Goal: Transaction & Acquisition: Subscribe to service/newsletter

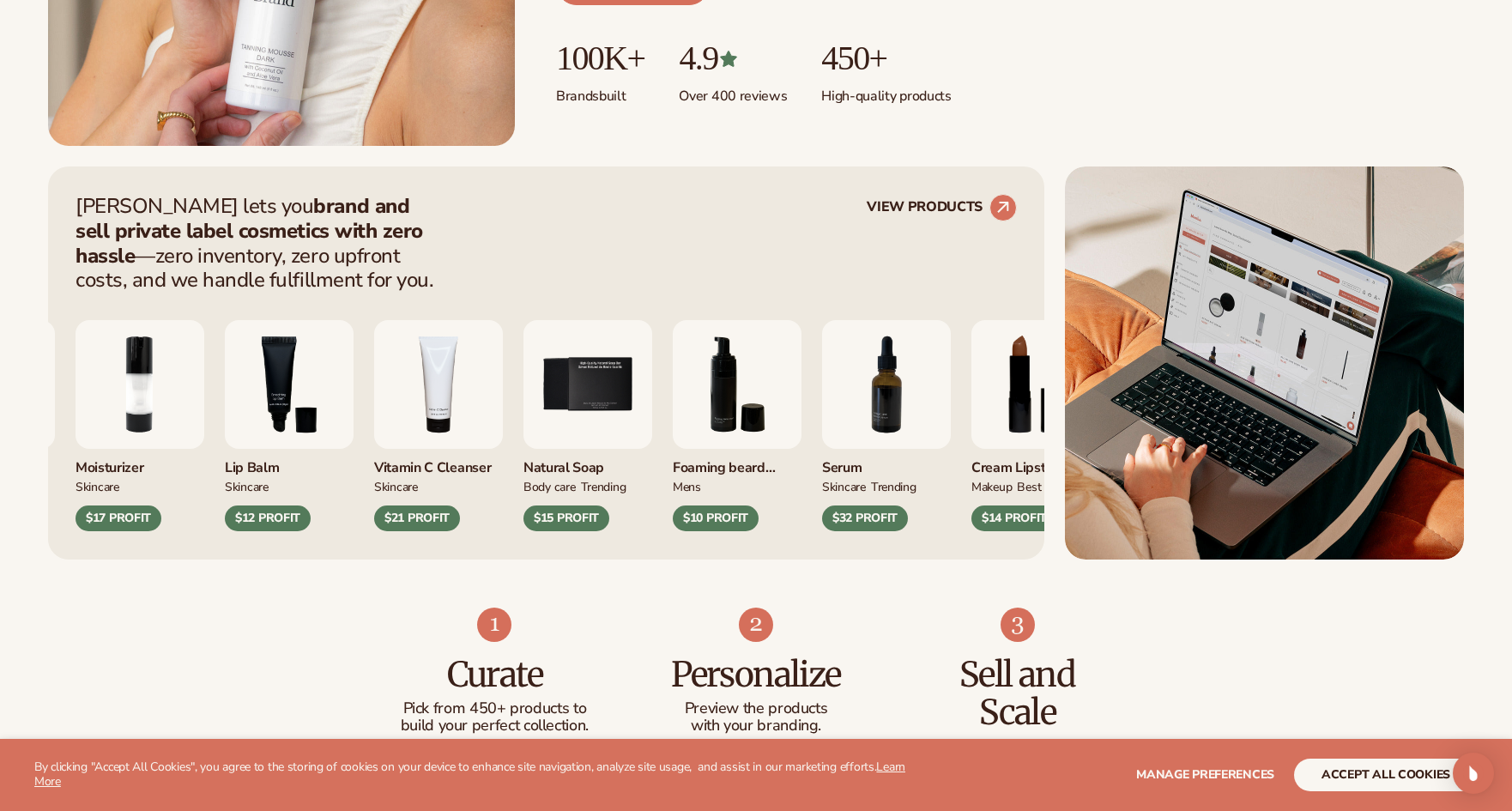
scroll to position [599, 0]
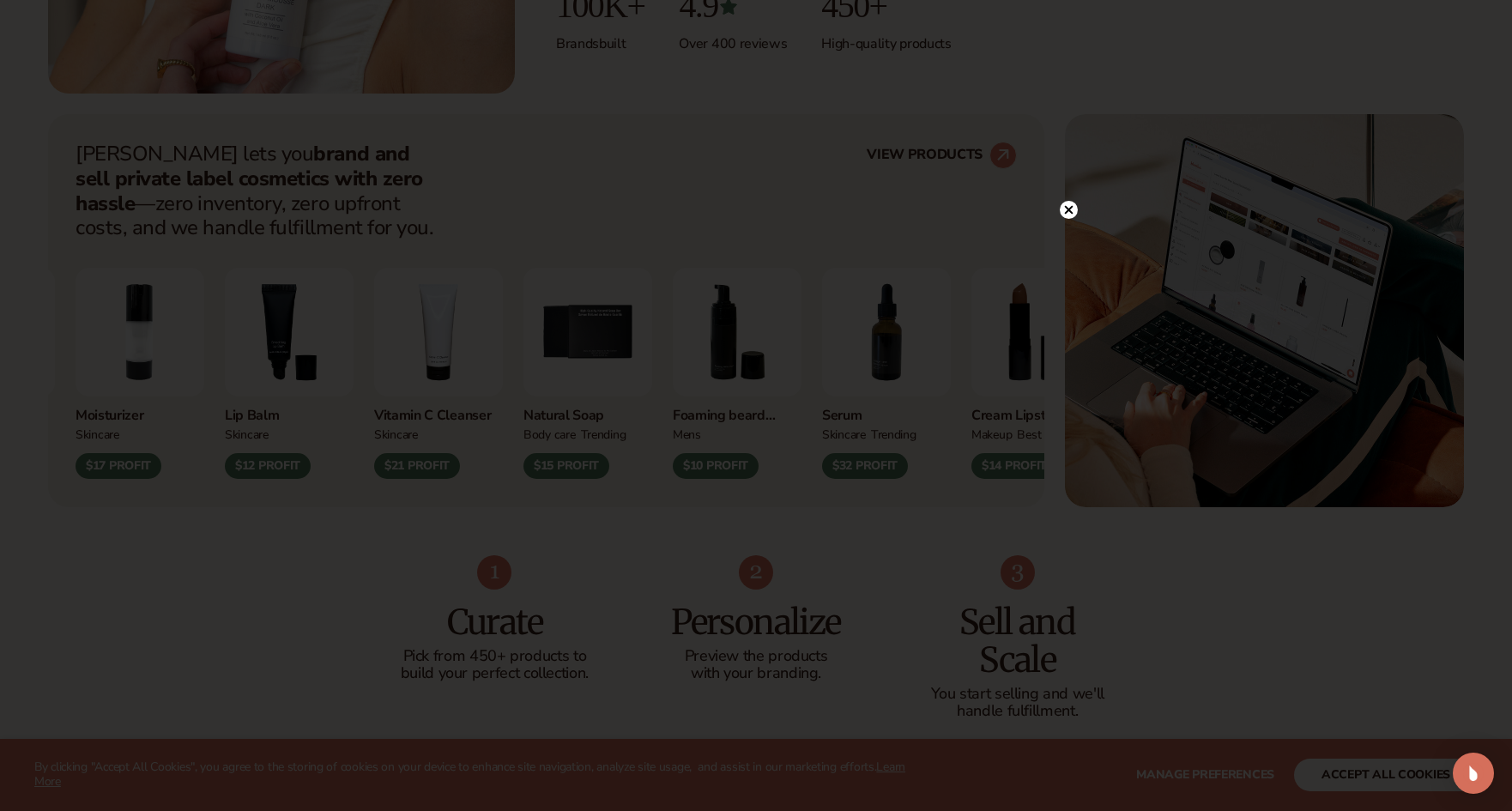
click at [1070, 176] on div at bounding box center [756, 405] width 1512 height 811
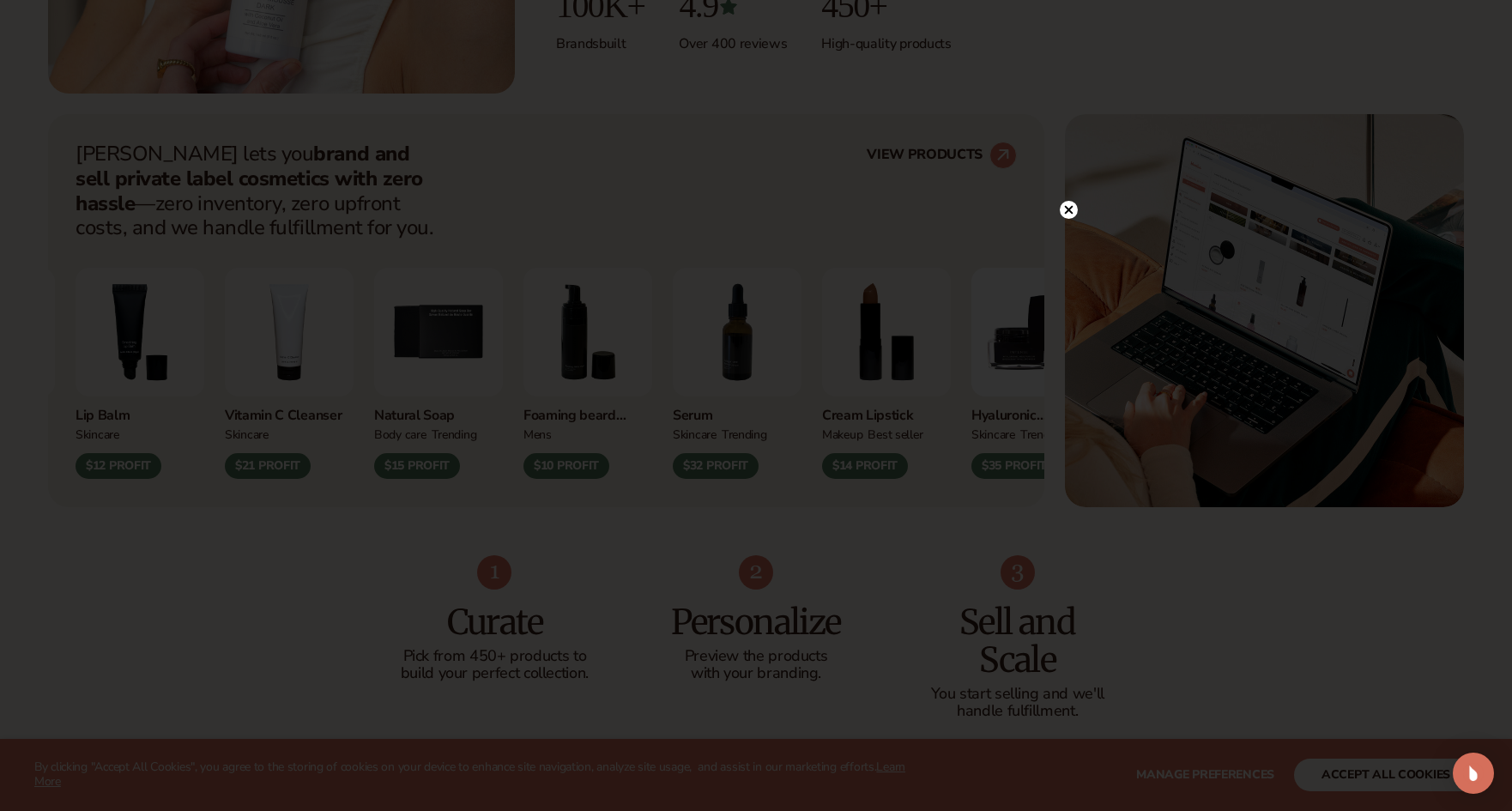
click at [1072, 208] on circle at bounding box center [1068, 209] width 18 height 18
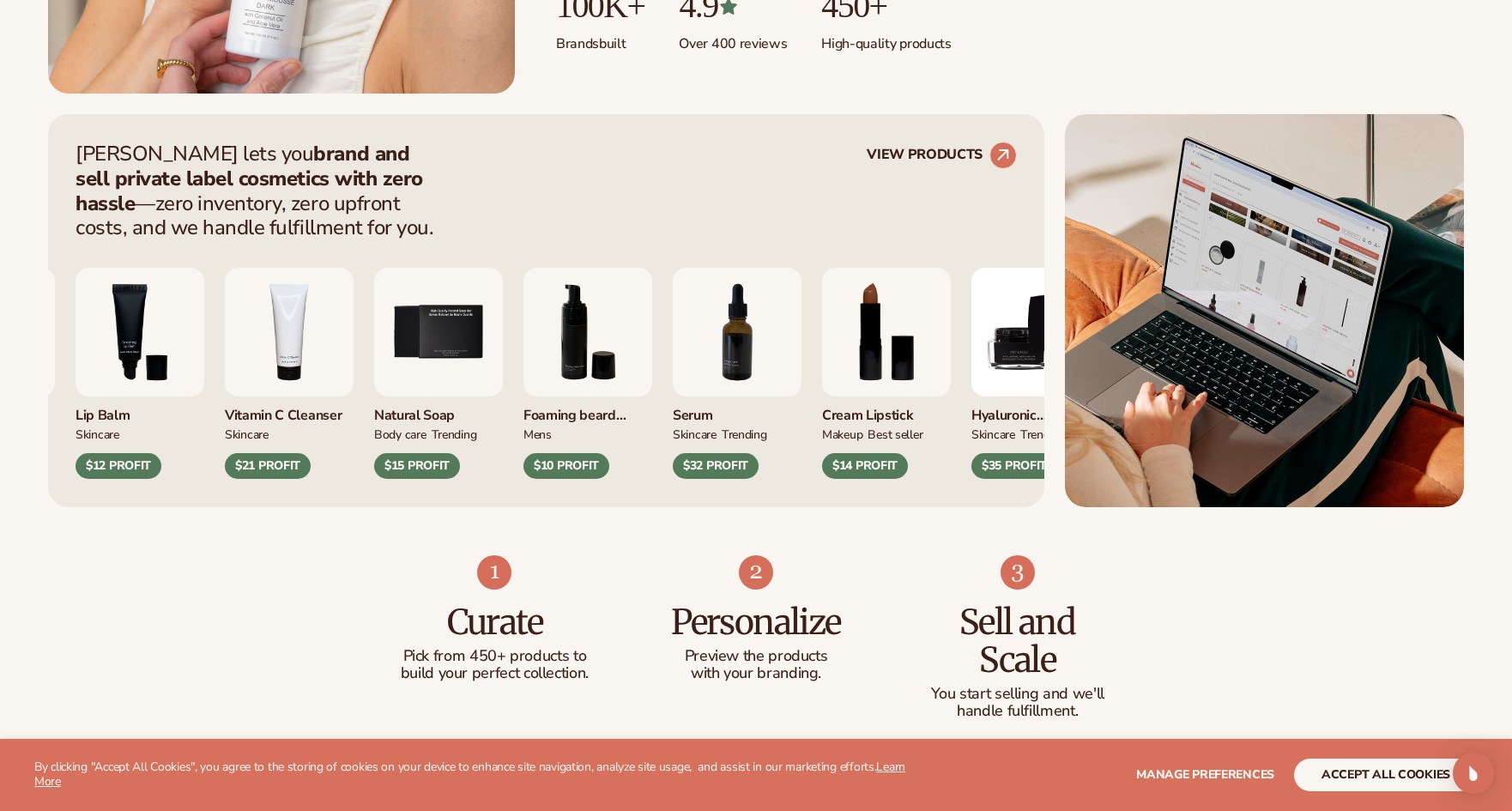
click at [310, 467] on div "$21 PROFIT" at bounding box center [268, 466] width 86 height 26
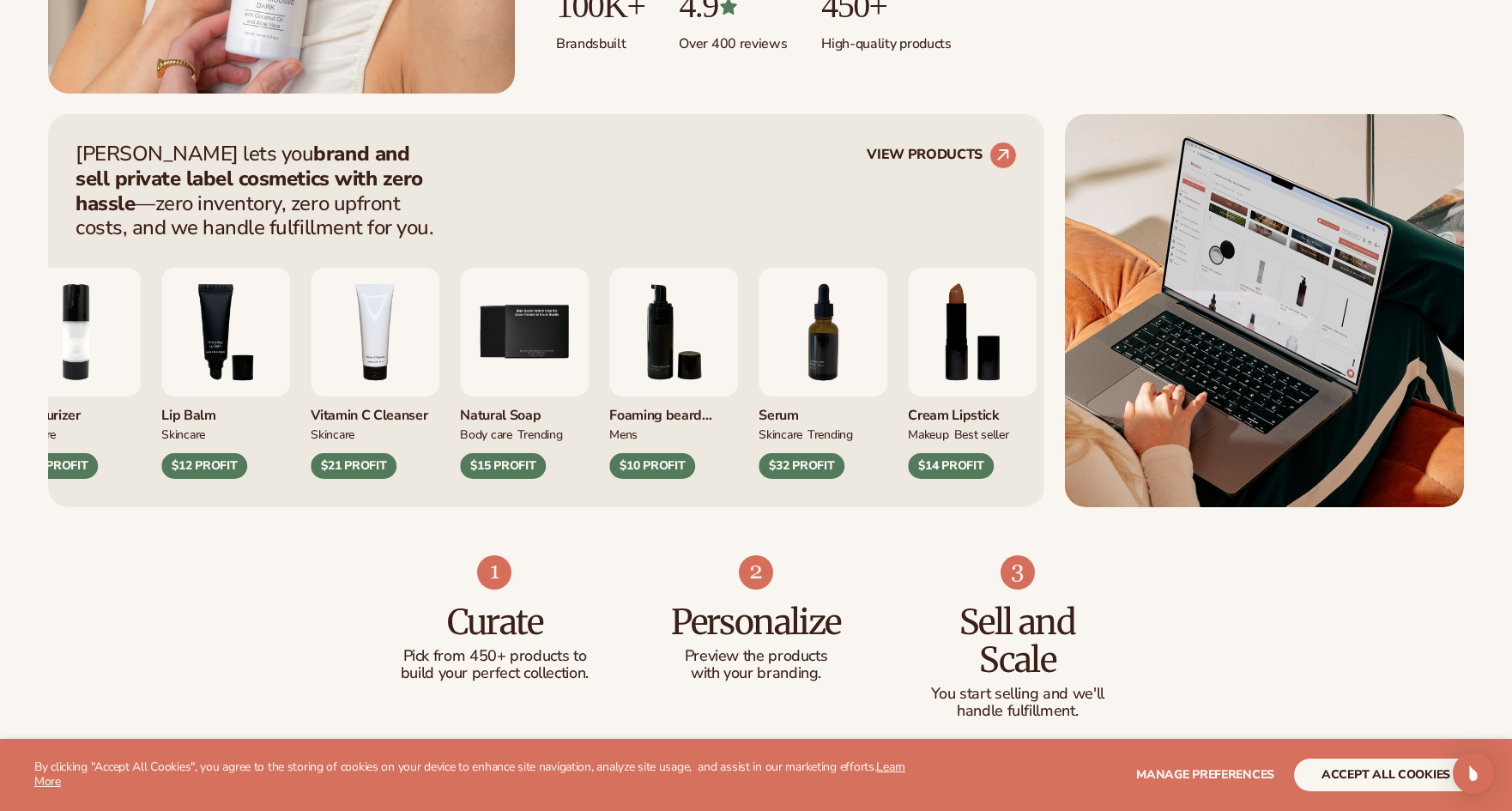
click at [375, 339] on img "4 / 9" at bounding box center [374, 332] width 129 height 129
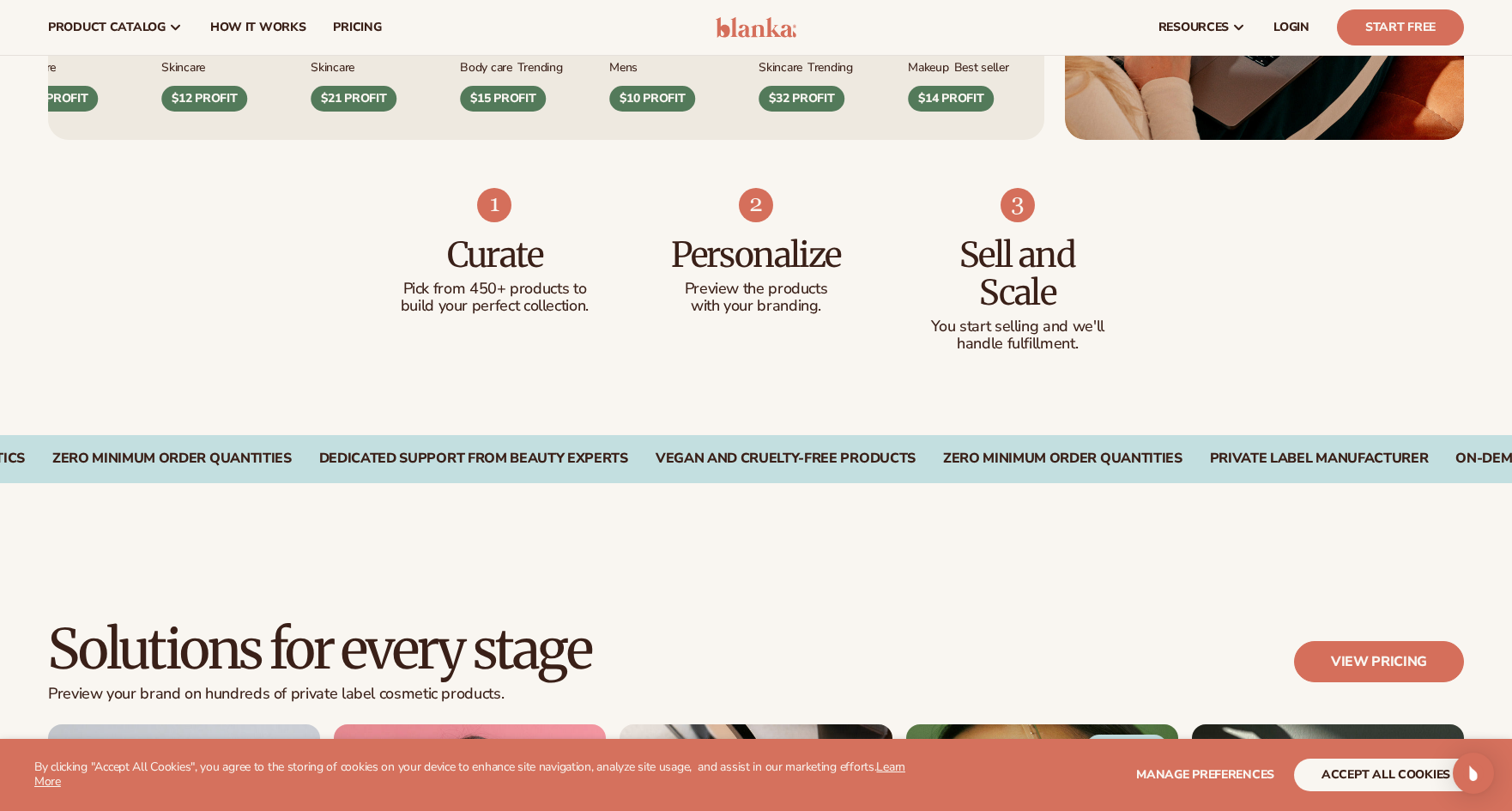
scroll to position [577, 0]
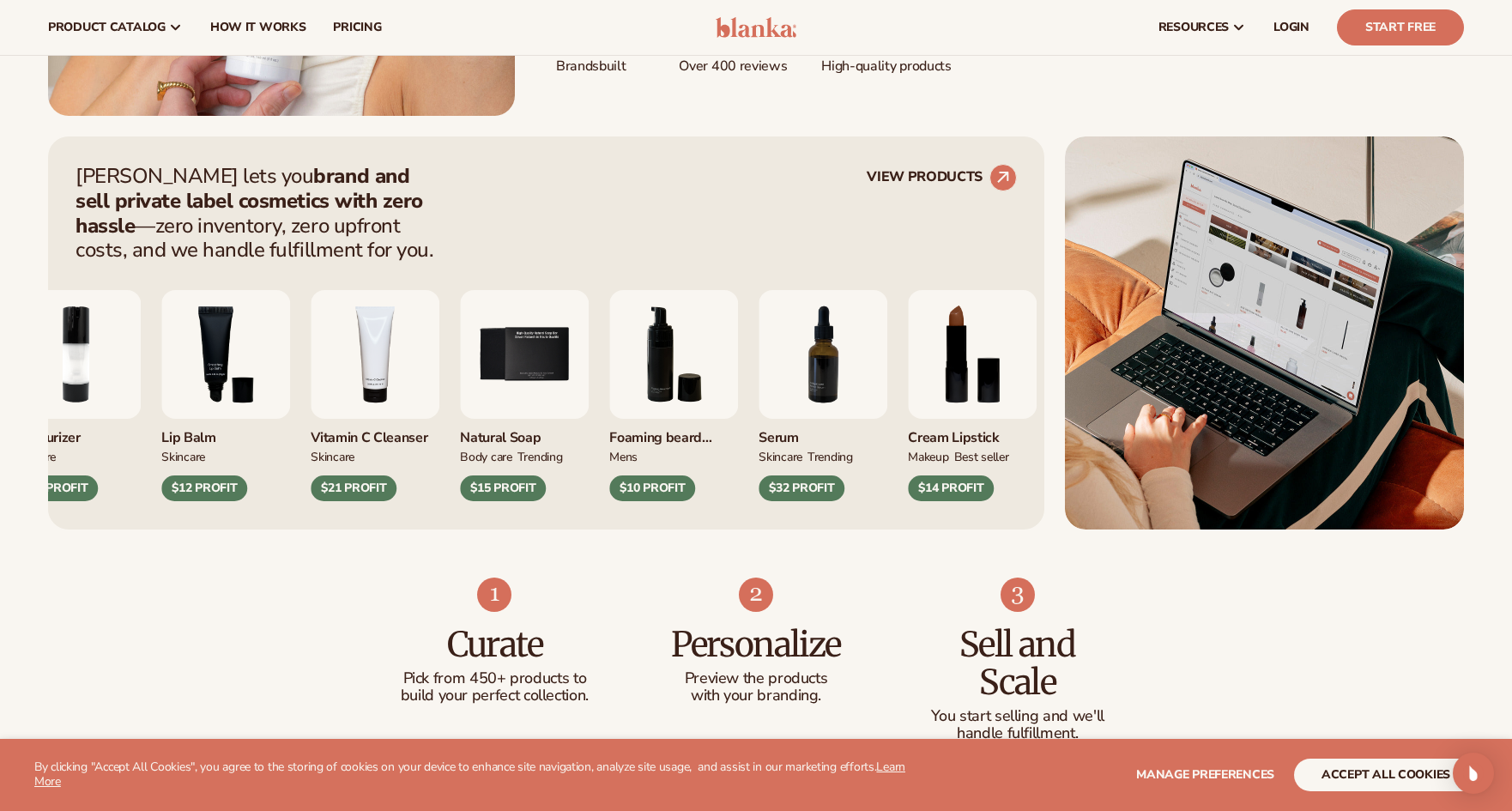
click at [335, 488] on div "$21 PROFIT" at bounding box center [353, 488] width 86 height 26
click at [336, 488] on div "$21 PROFIT" at bounding box center [353, 488] width 86 height 26
click at [371, 393] on img "4 / 9" at bounding box center [374, 354] width 129 height 129
click at [373, 390] on img "4 / 9" at bounding box center [374, 354] width 129 height 129
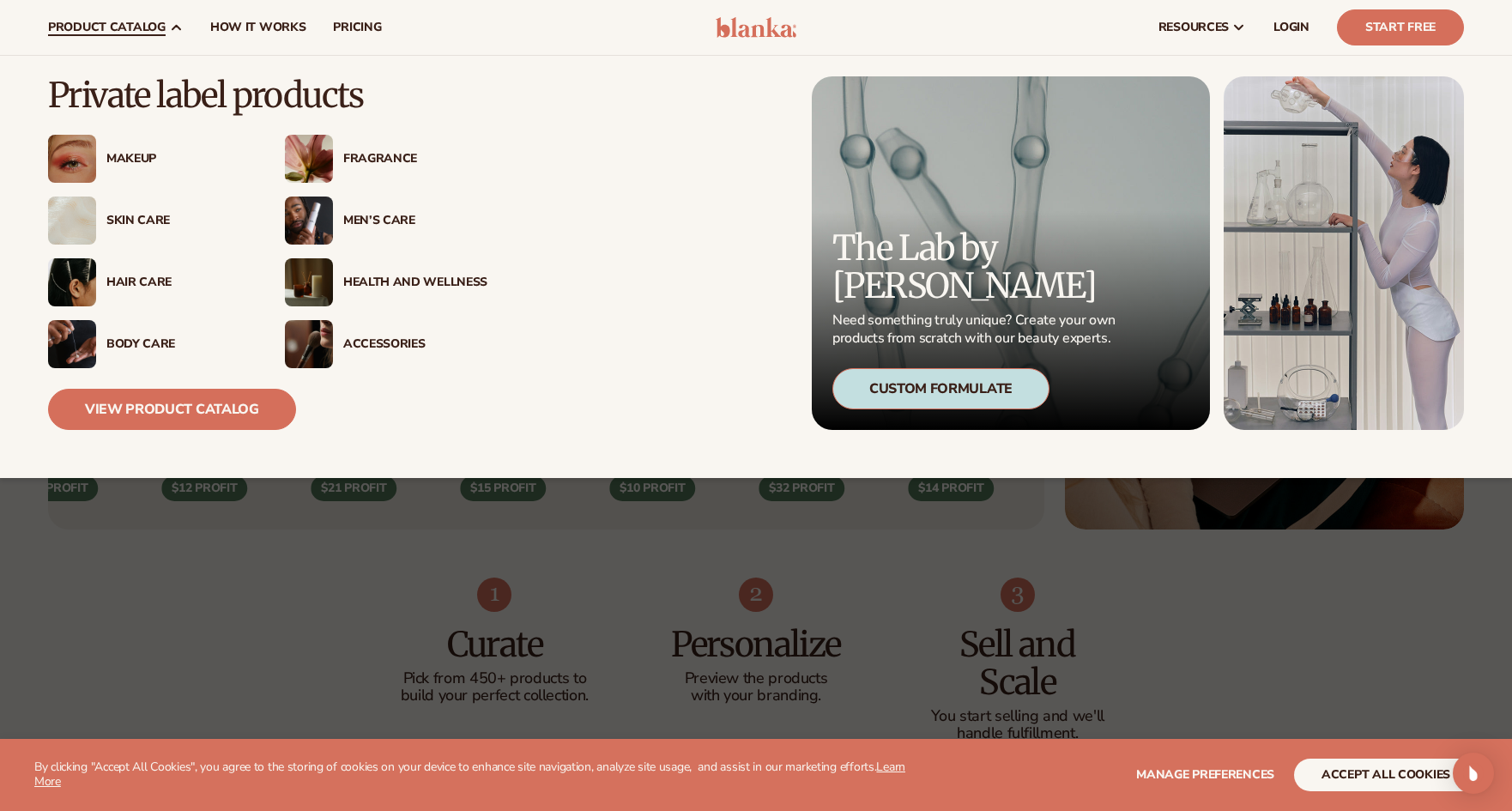
click at [119, 222] on div "Skin Care" at bounding box center [179, 222] width 145 height 15
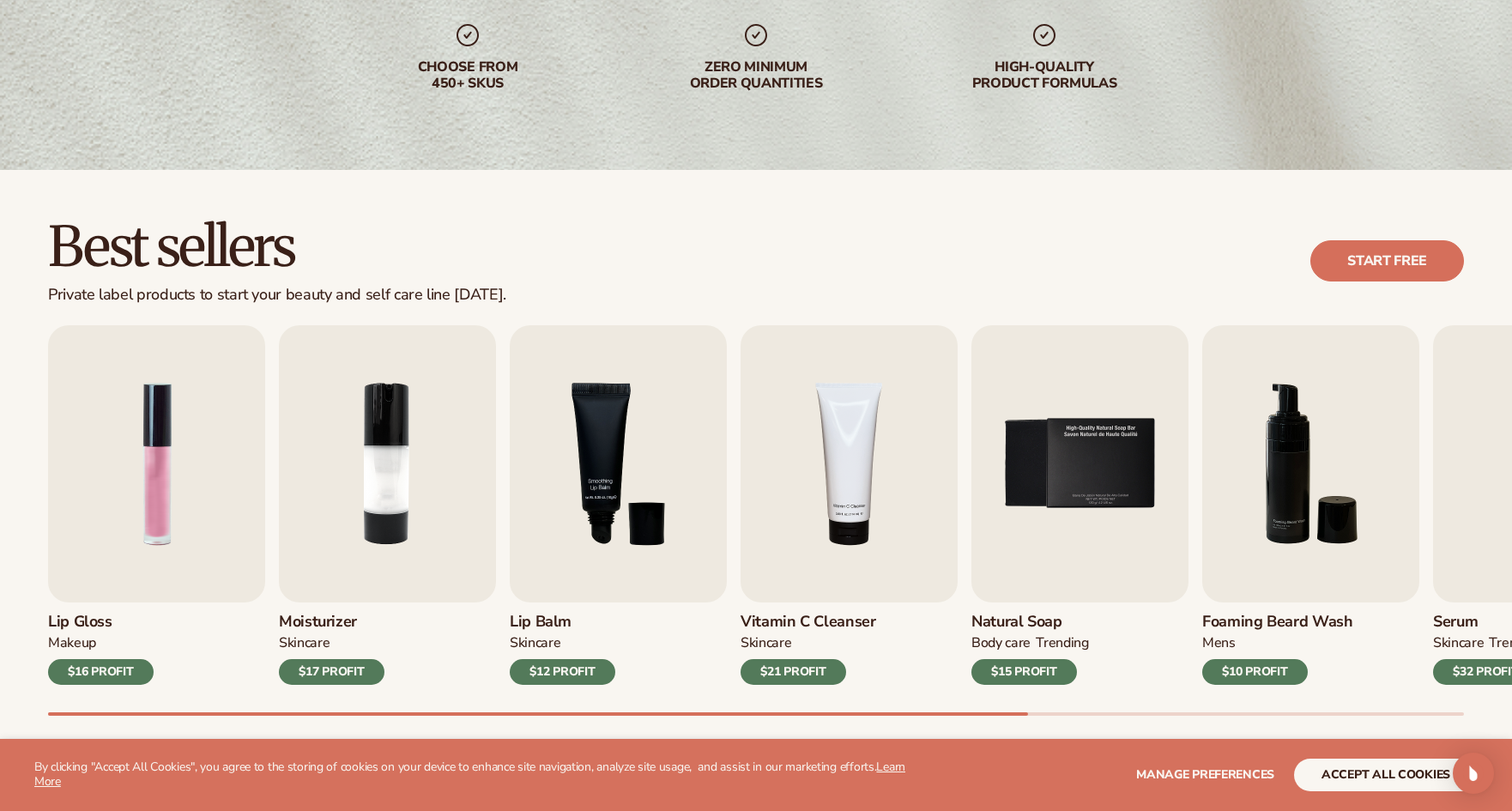
scroll to position [358, 0]
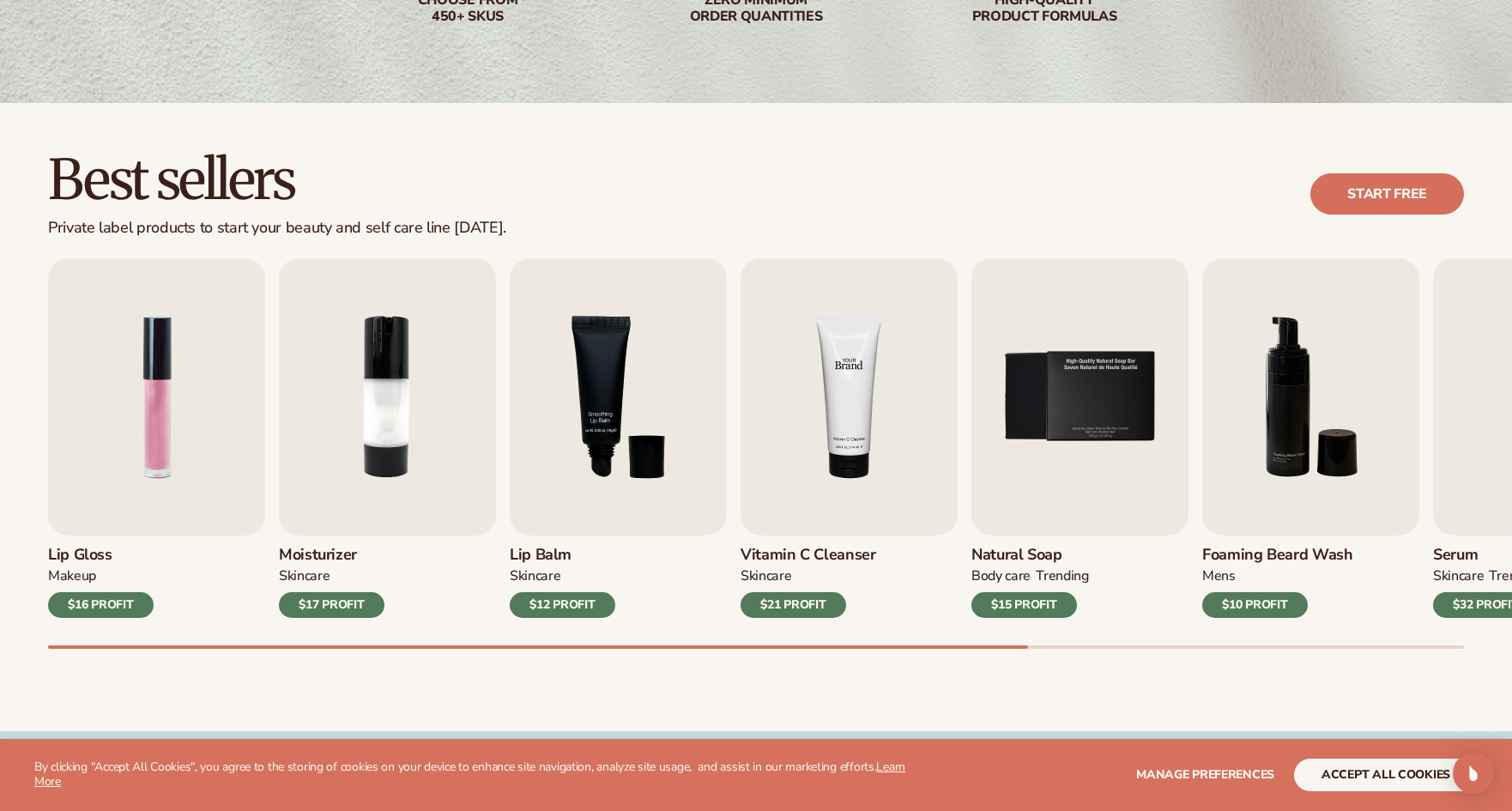
click at [855, 459] on img "4 / 9" at bounding box center [849, 397] width 217 height 277
click at [824, 556] on h3 "Vitamin C Cleanser" at bounding box center [808, 555] width 135 height 19
click at [797, 609] on div "$21 PROFIT" at bounding box center [793, 605] width 106 height 26
click at [1289, 410] on img "6 / 9" at bounding box center [1310, 397] width 217 height 277
click at [1405, 197] on link "Start free" at bounding box center [1387, 194] width 154 height 41
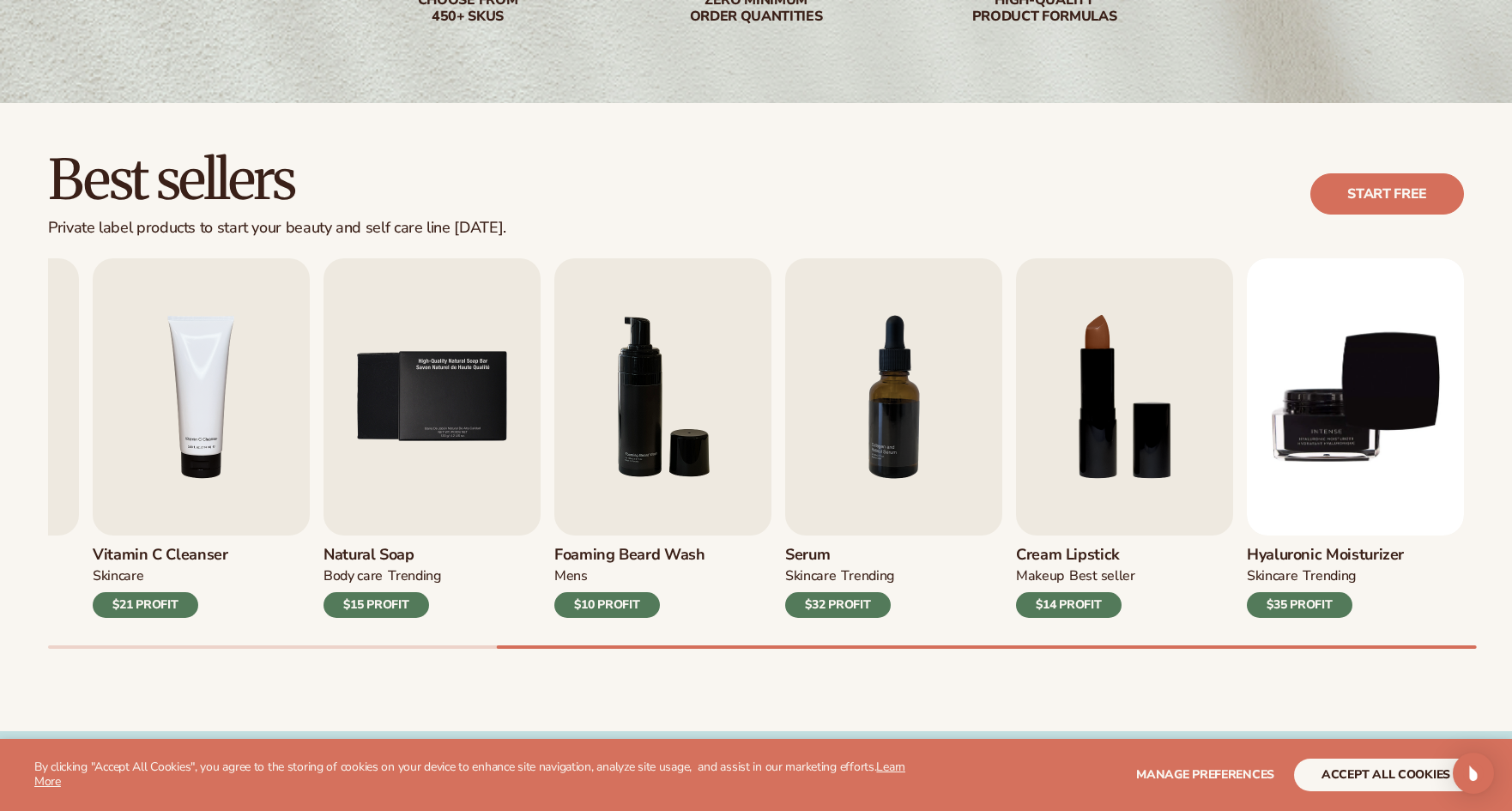
click at [1445, 652] on div "Best sellers Private label products to start your beauty and self care line tod…" at bounding box center [756, 417] width 1512 height 628
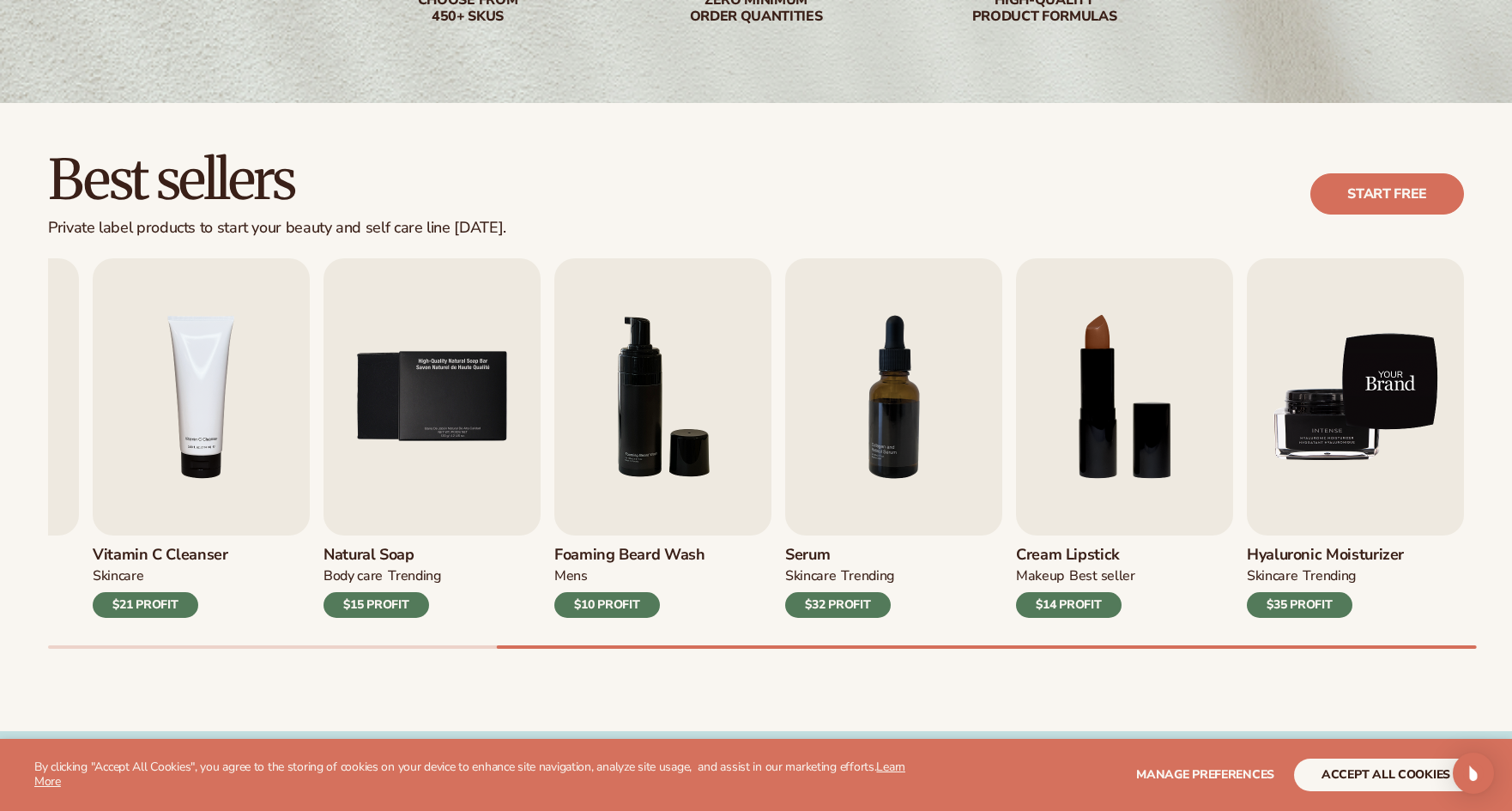
click at [1348, 428] on img "9 / 9" at bounding box center [1354, 397] width 217 height 277
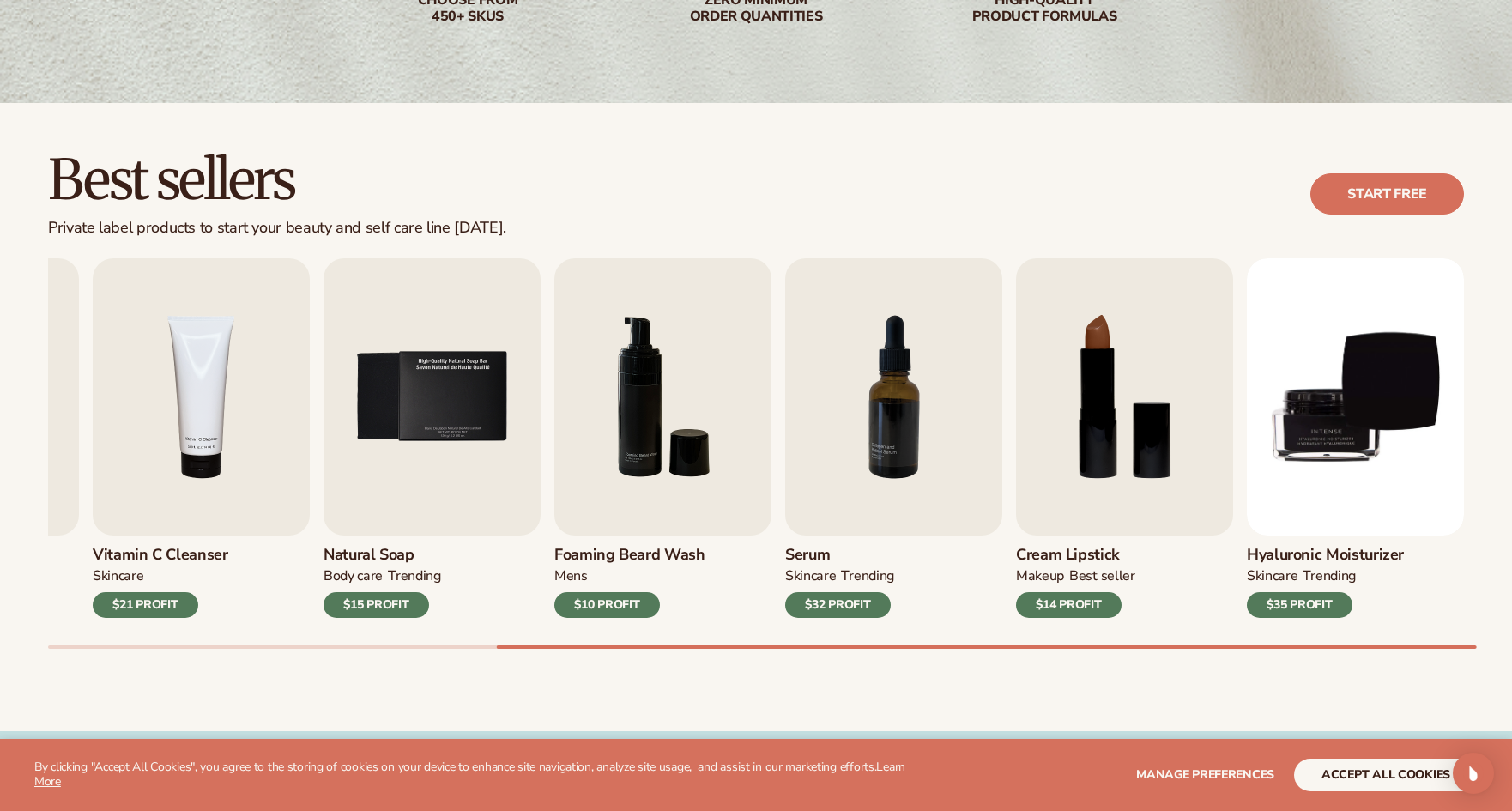
click at [1323, 555] on h3 "Hyaluronic moisturizer" at bounding box center [1324, 555] width 157 height 19
click at [1324, 555] on h3 "Hyaluronic moisturizer" at bounding box center [1324, 555] width 157 height 19
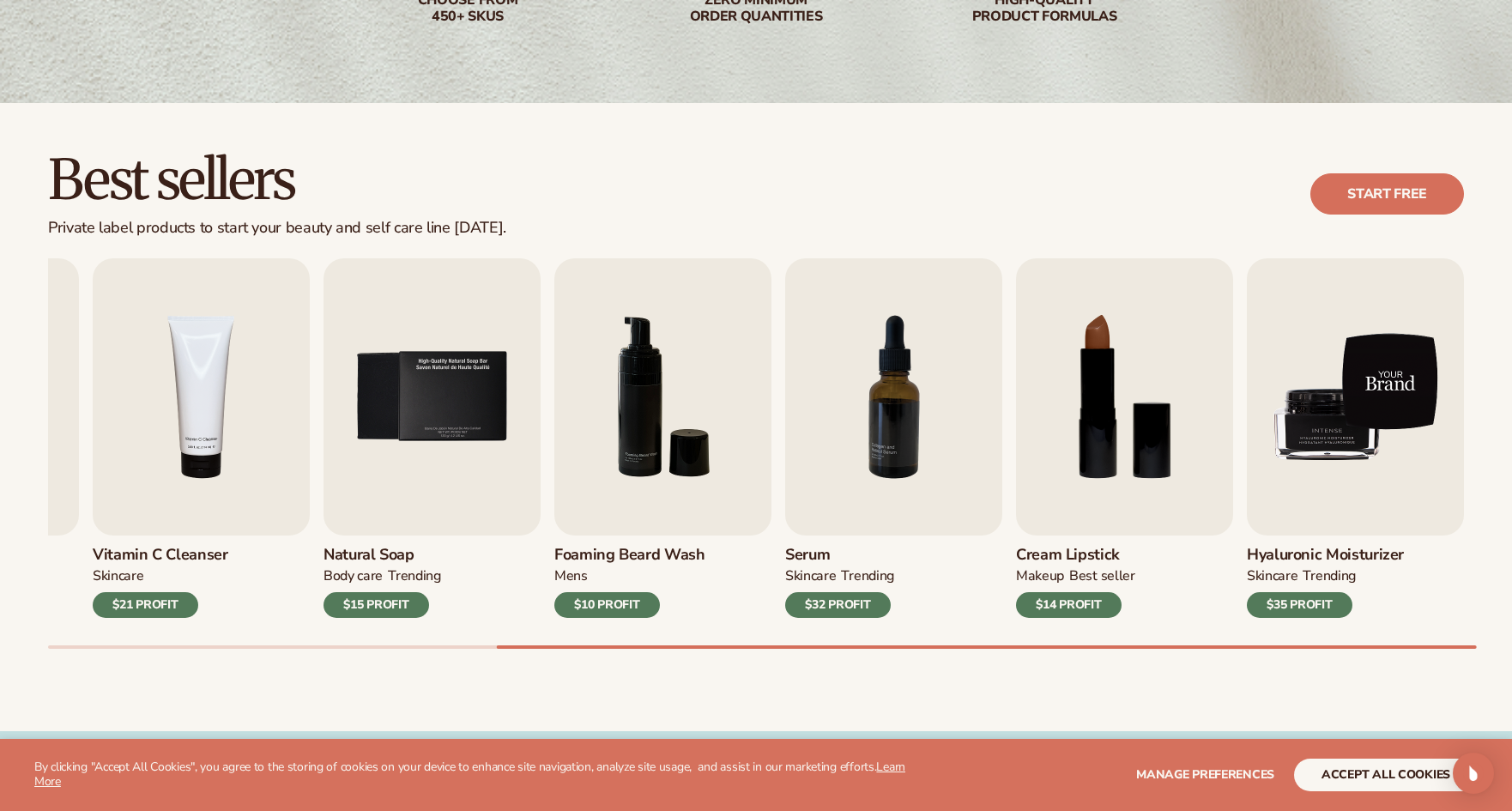
click at [1327, 460] on img "9 / 9" at bounding box center [1354, 397] width 217 height 277
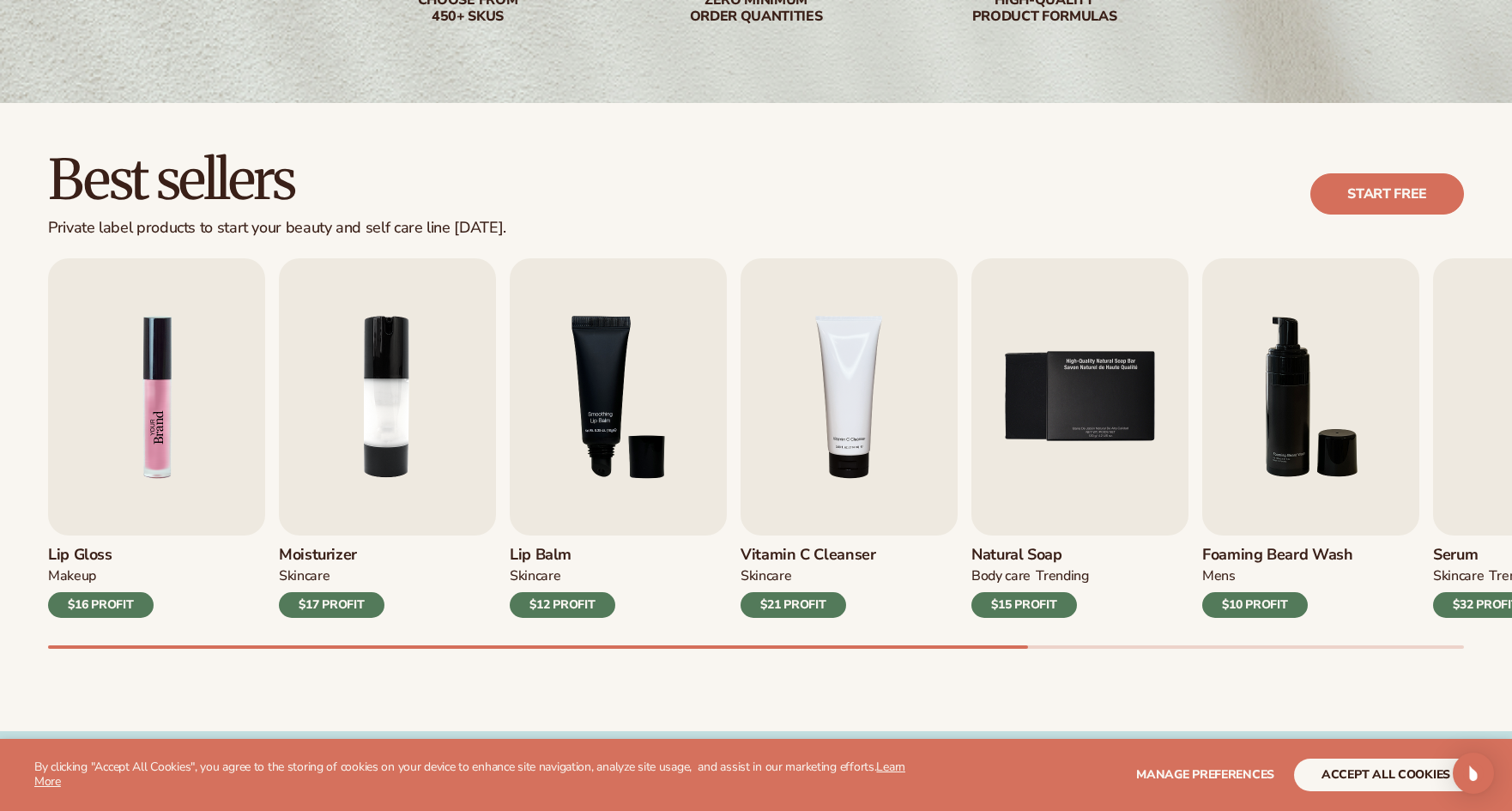
click at [162, 419] on img "1 / 9" at bounding box center [157, 397] width 217 height 277
click at [154, 424] on img "1 / 9" at bounding box center [157, 397] width 217 height 277
click at [153, 424] on img "1 / 9" at bounding box center [157, 397] width 217 height 277
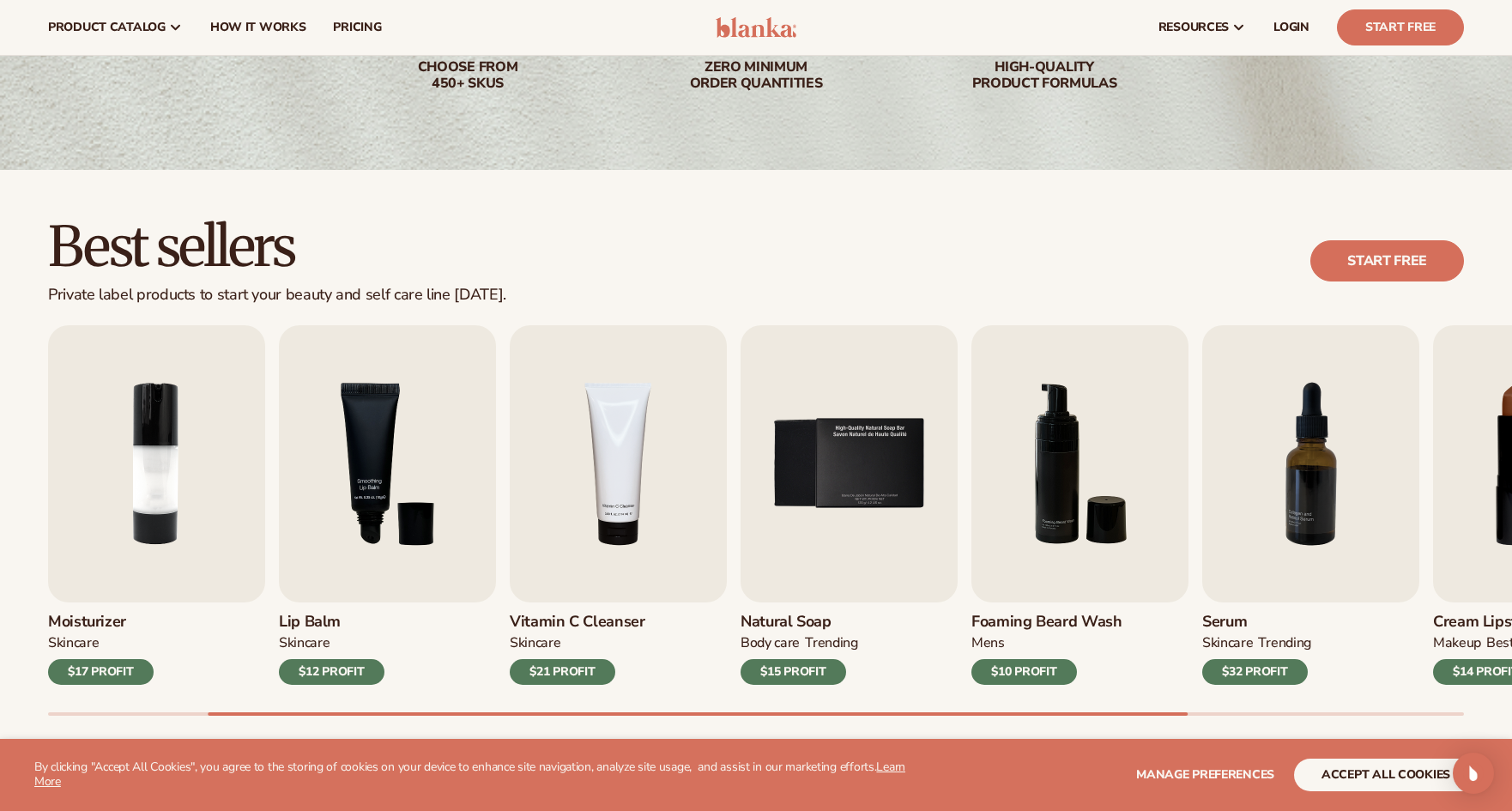
scroll to position [0, 0]
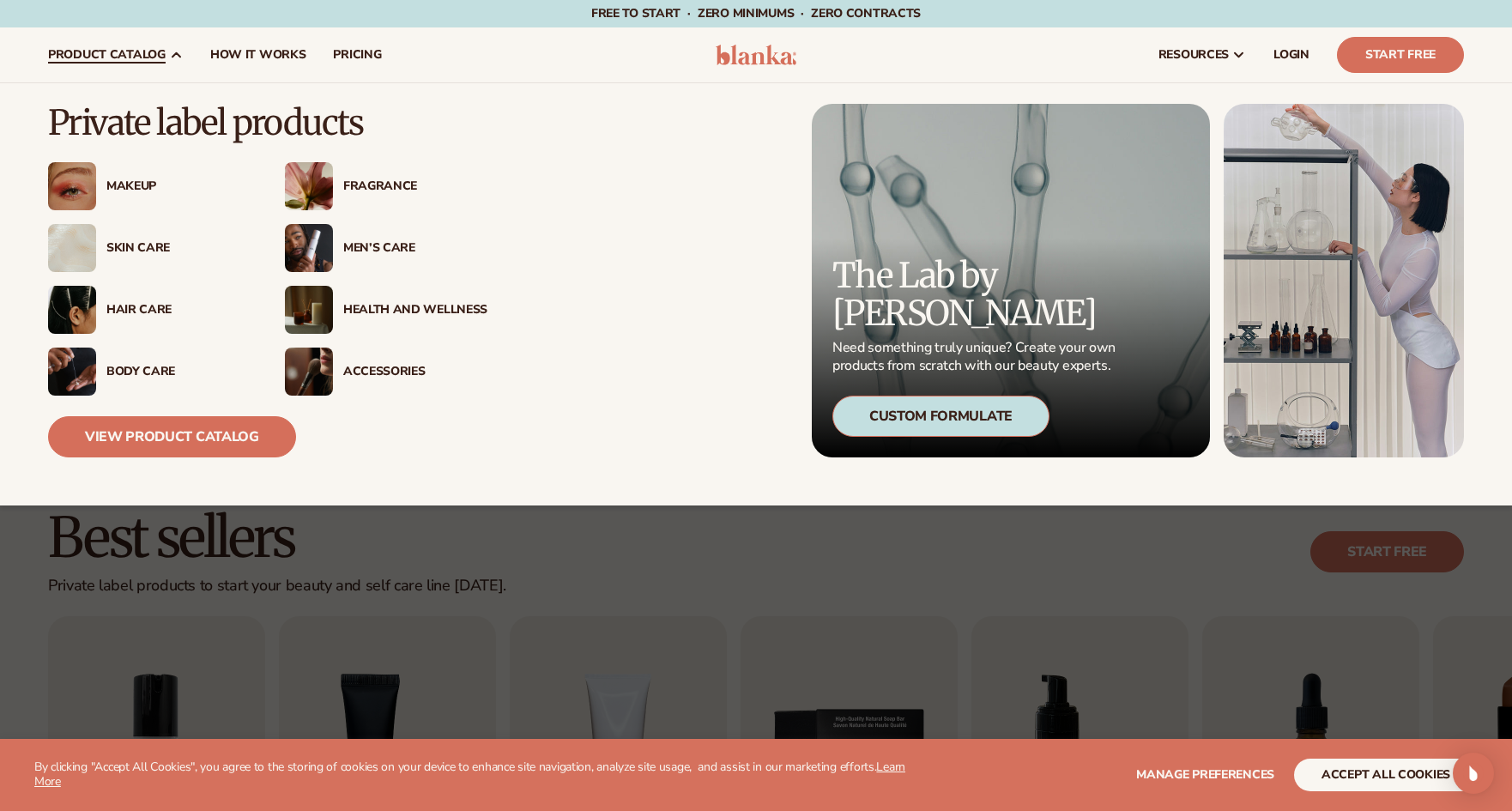
click at [315, 253] on img at bounding box center [309, 248] width 48 height 48
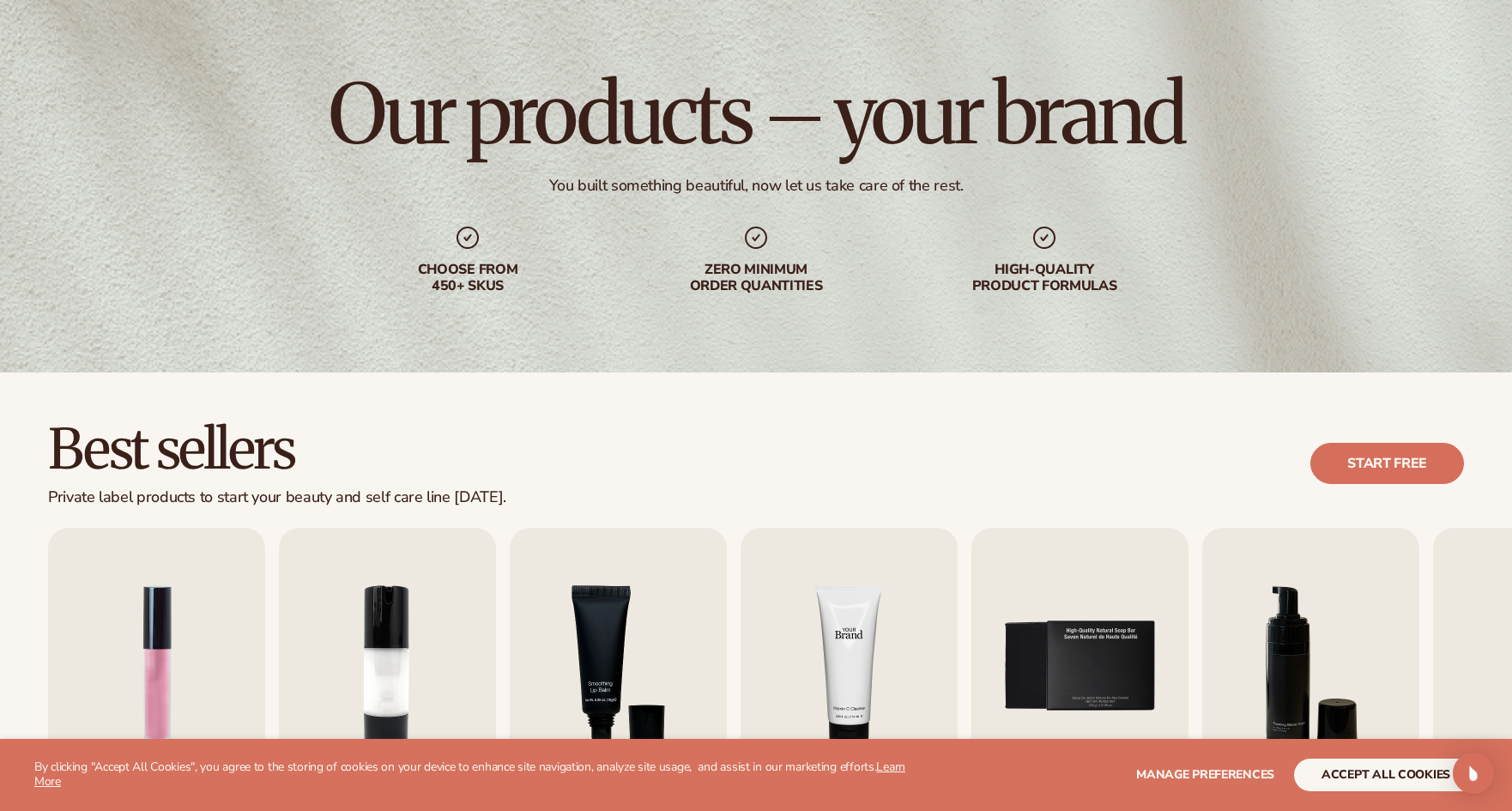
scroll to position [148, 0]
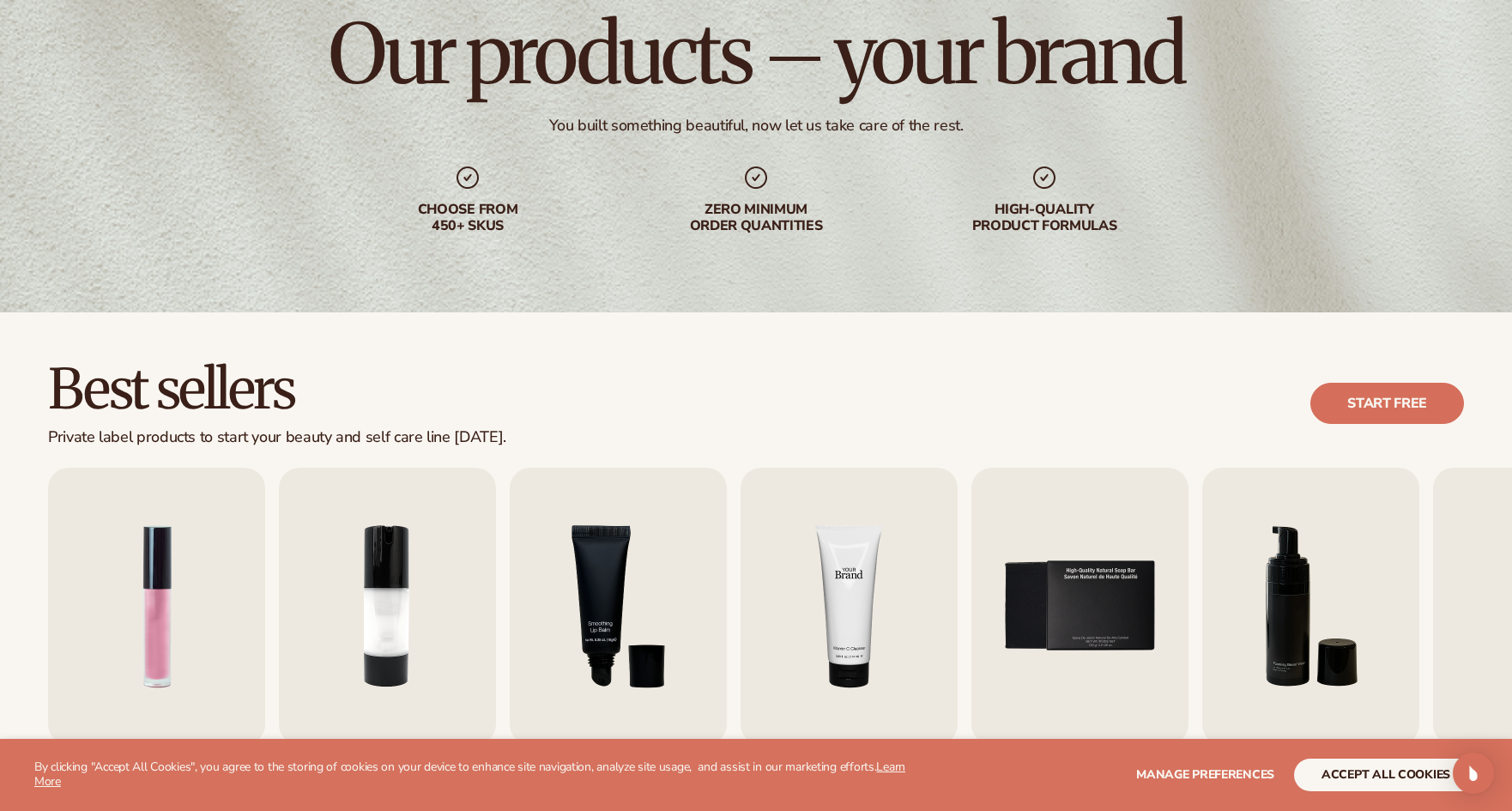
click at [852, 592] on img "4 / 9" at bounding box center [849, 606] width 217 height 277
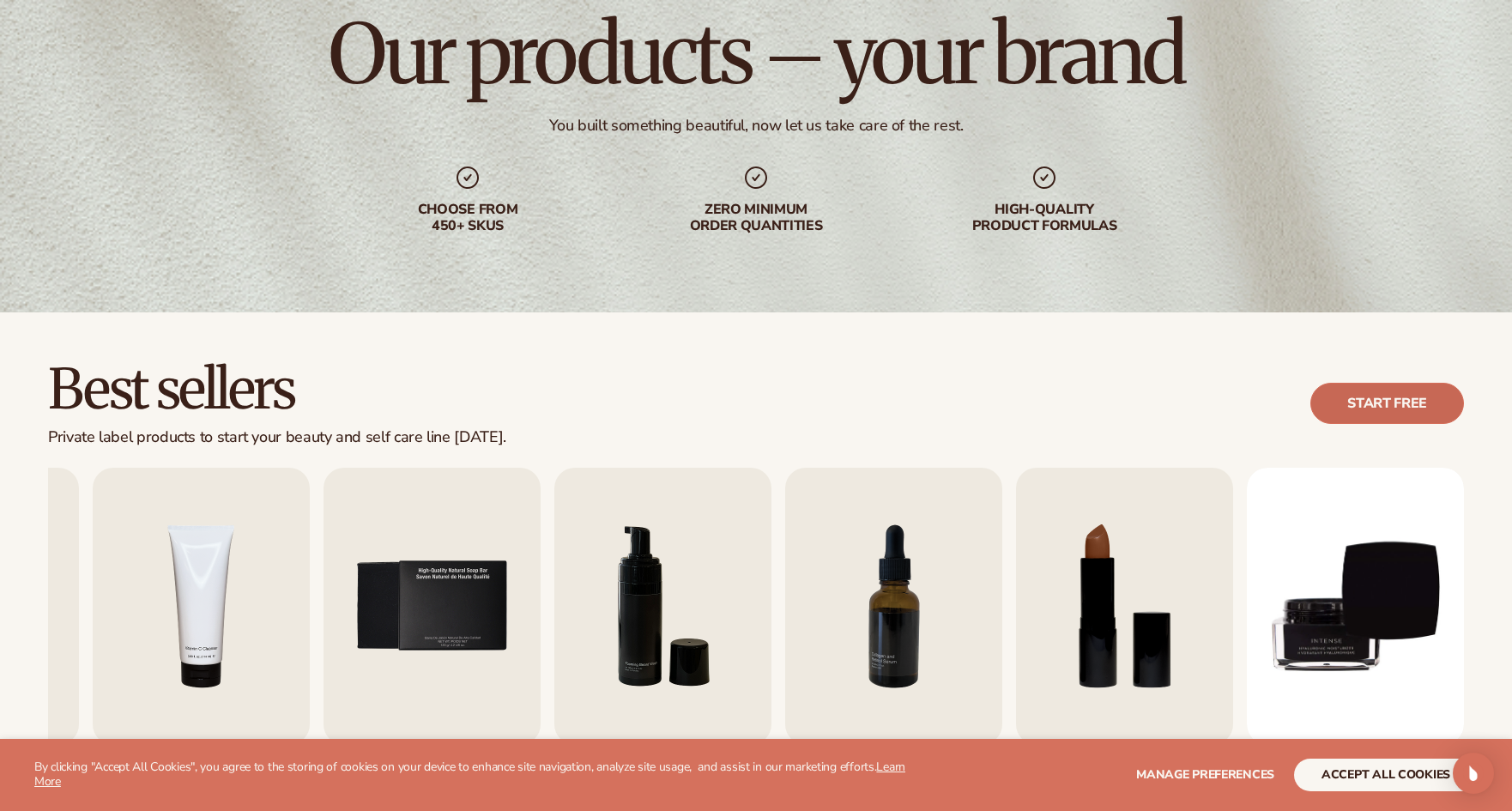
click at [1392, 409] on link "Start free" at bounding box center [1387, 403] width 154 height 41
click at [1096, 558] on img "8 / 9" at bounding box center [1124, 606] width 217 height 277
